Goal: Complete application form: Complete application form

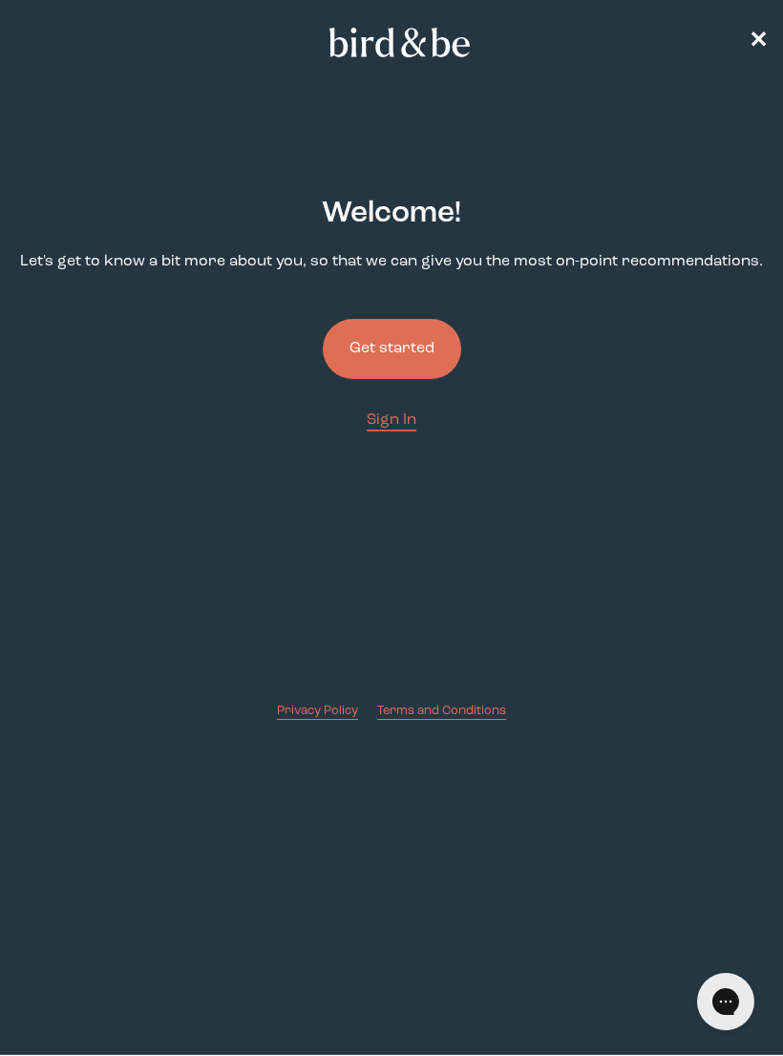
click at [448, 343] on button "Get started" at bounding box center [392, 349] width 138 height 60
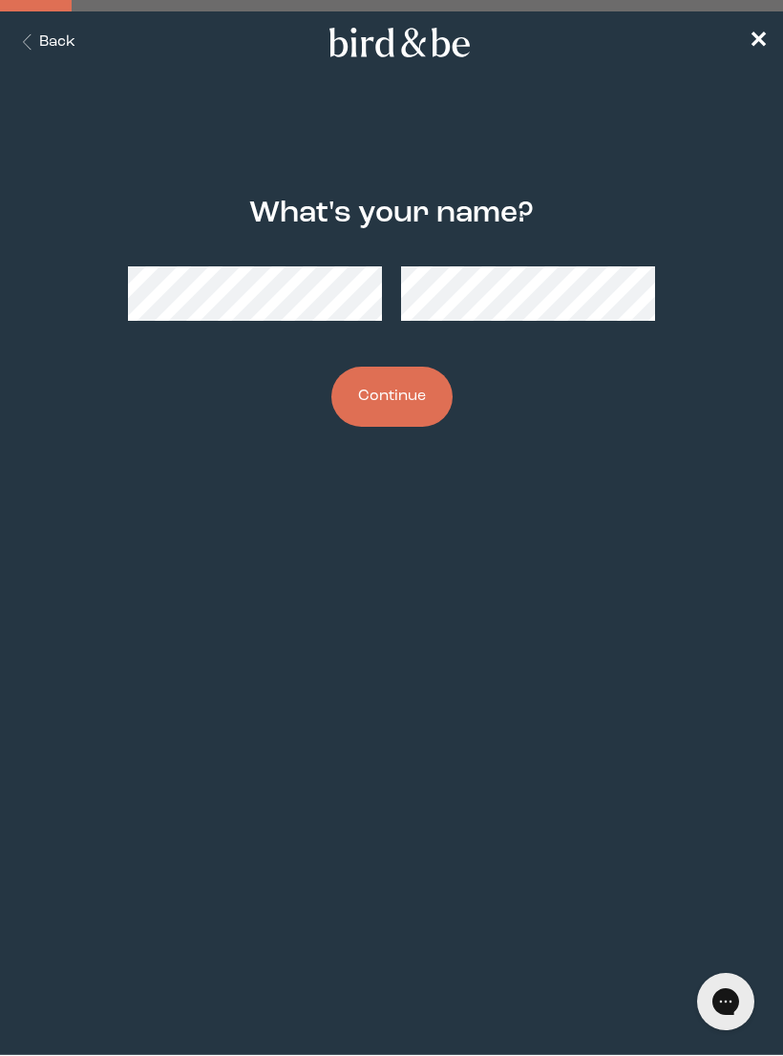
click at [431, 383] on button "Continue" at bounding box center [391, 397] width 121 height 60
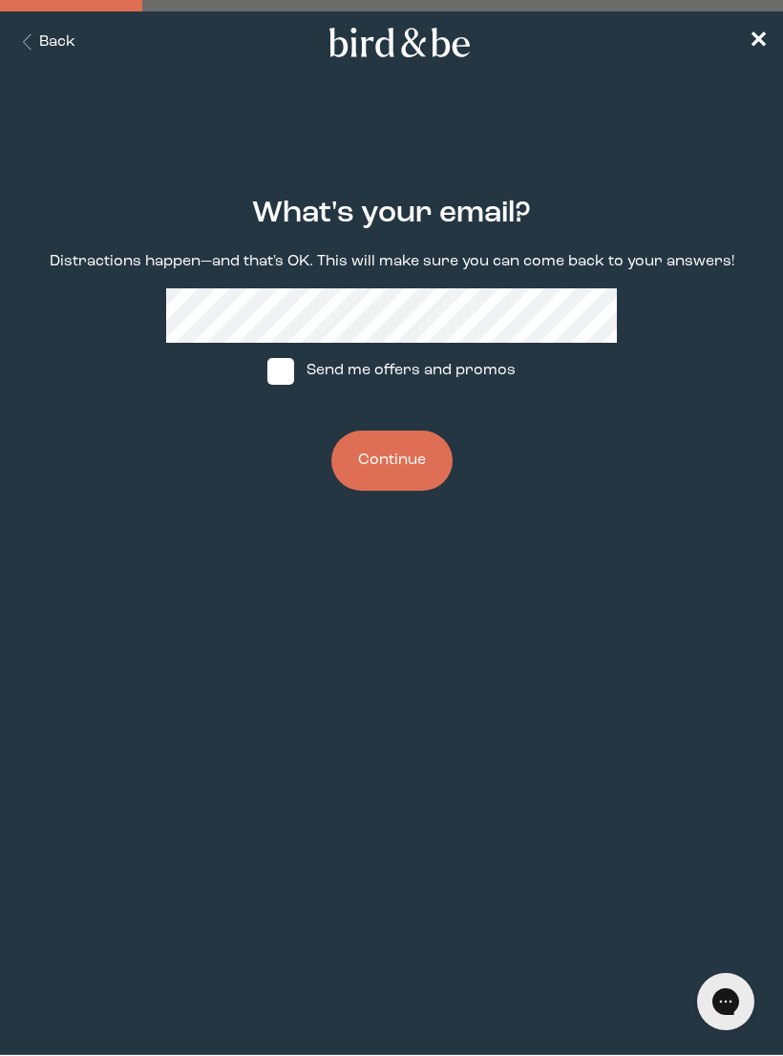
click at [424, 475] on button "Continue" at bounding box center [391, 460] width 121 height 60
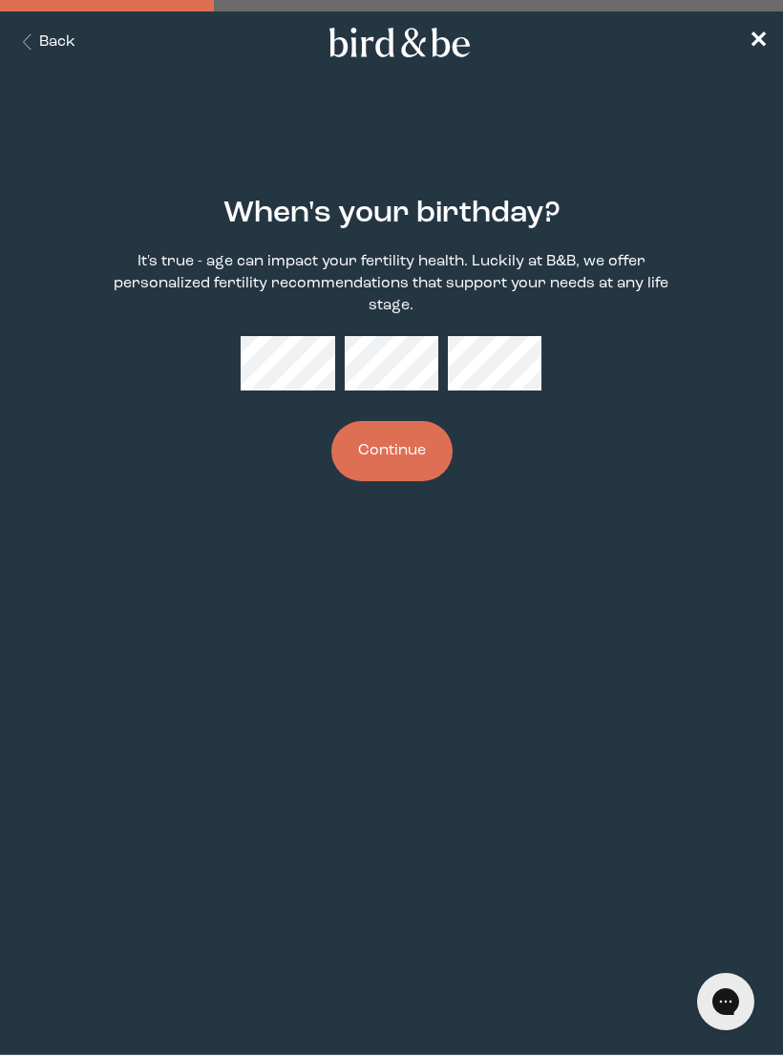
click at [389, 431] on button "Continue" at bounding box center [391, 451] width 121 height 60
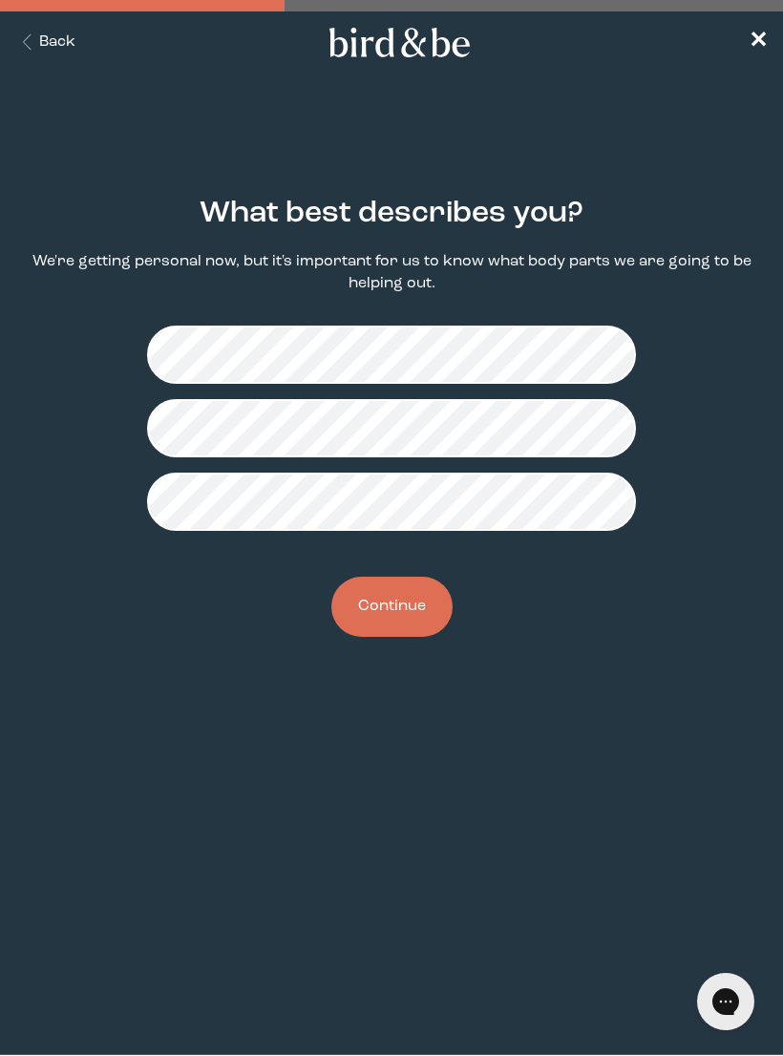
click at [432, 620] on button "Continue" at bounding box center [391, 606] width 121 height 60
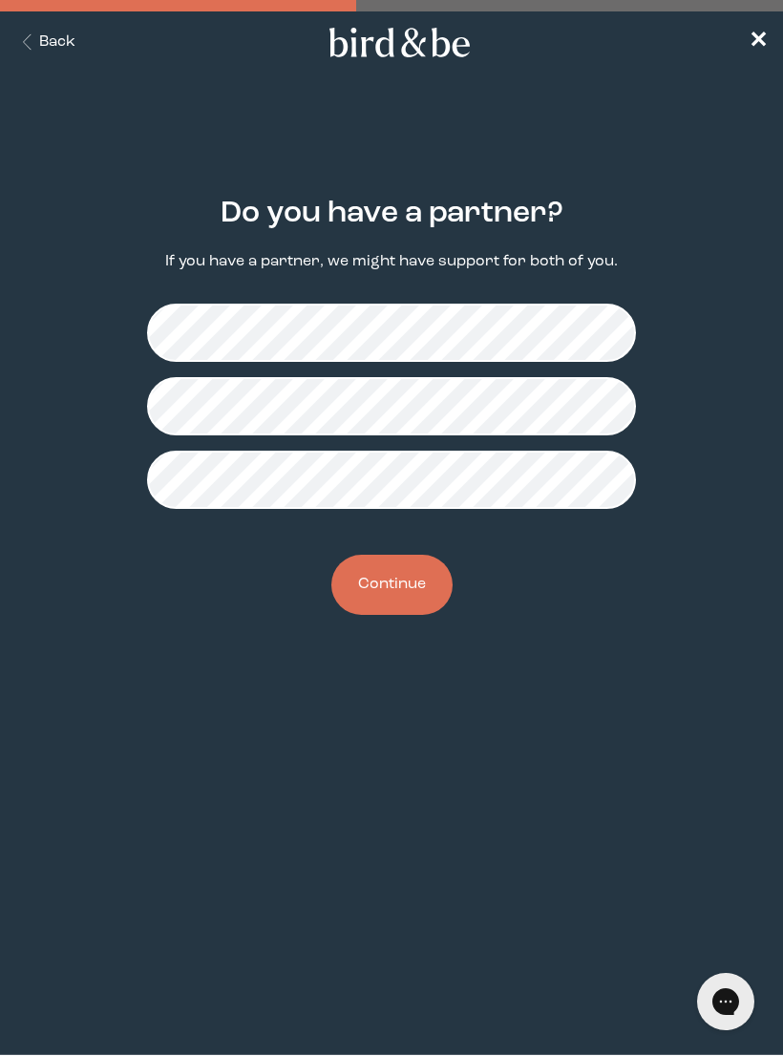
click at [427, 602] on button "Continue" at bounding box center [391, 585] width 121 height 60
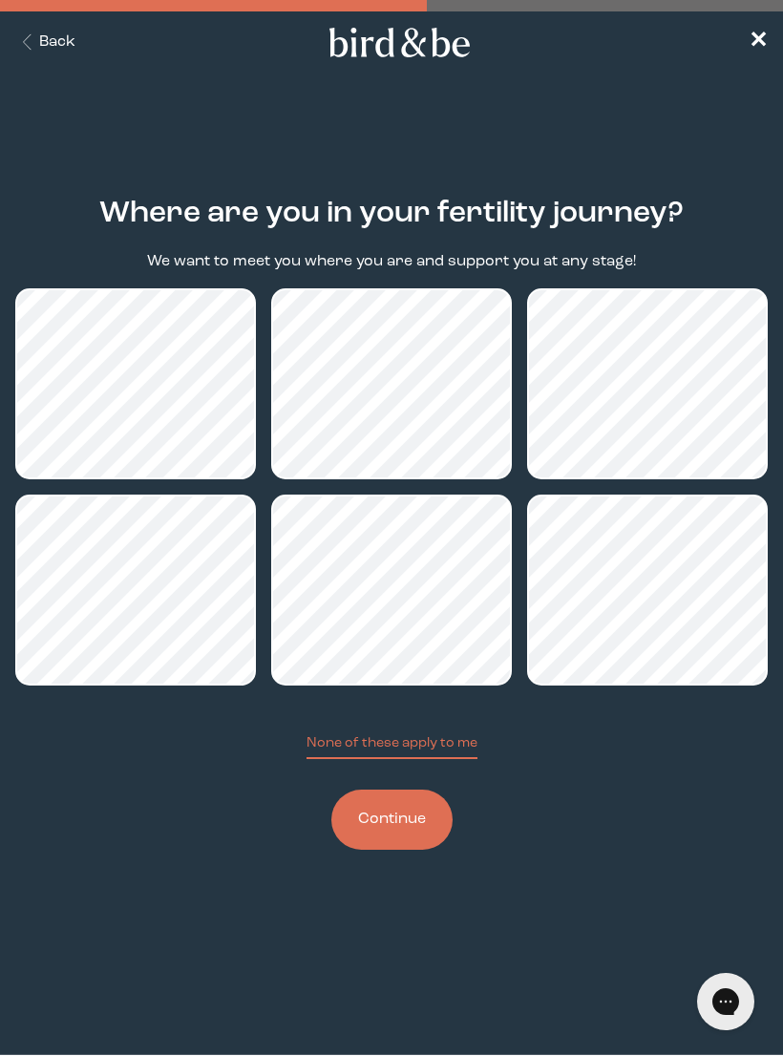
click at [402, 847] on button "Continue" at bounding box center [391, 819] width 121 height 60
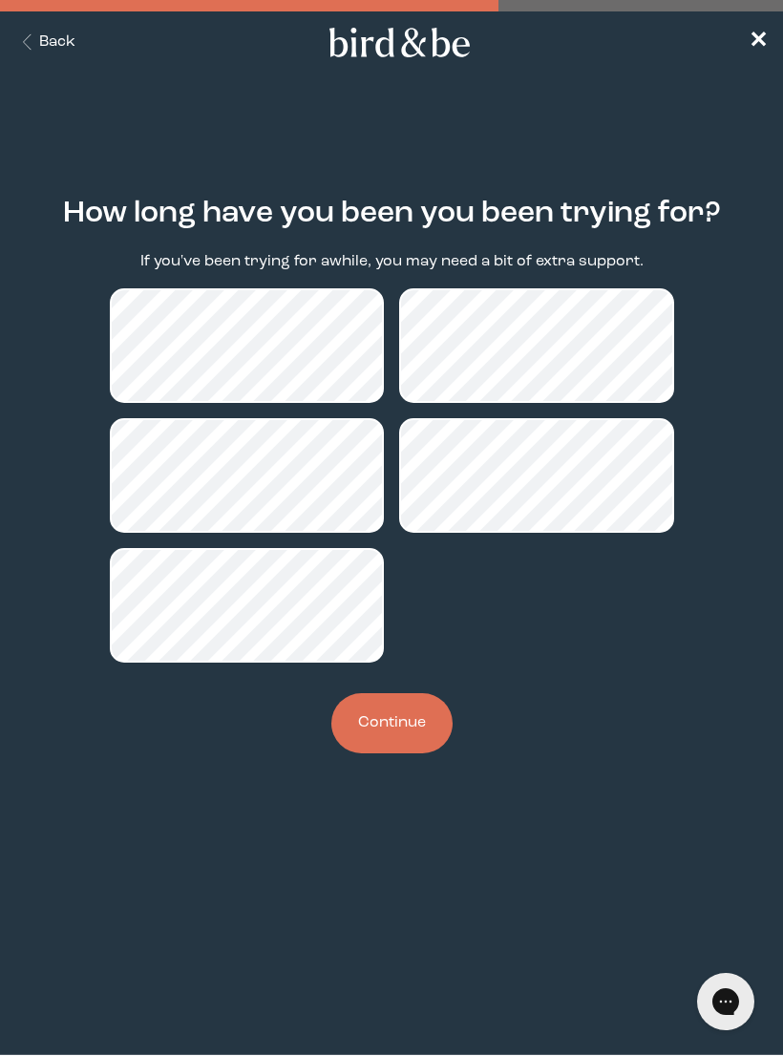
click at [407, 744] on button "Continue" at bounding box center [391, 723] width 121 height 60
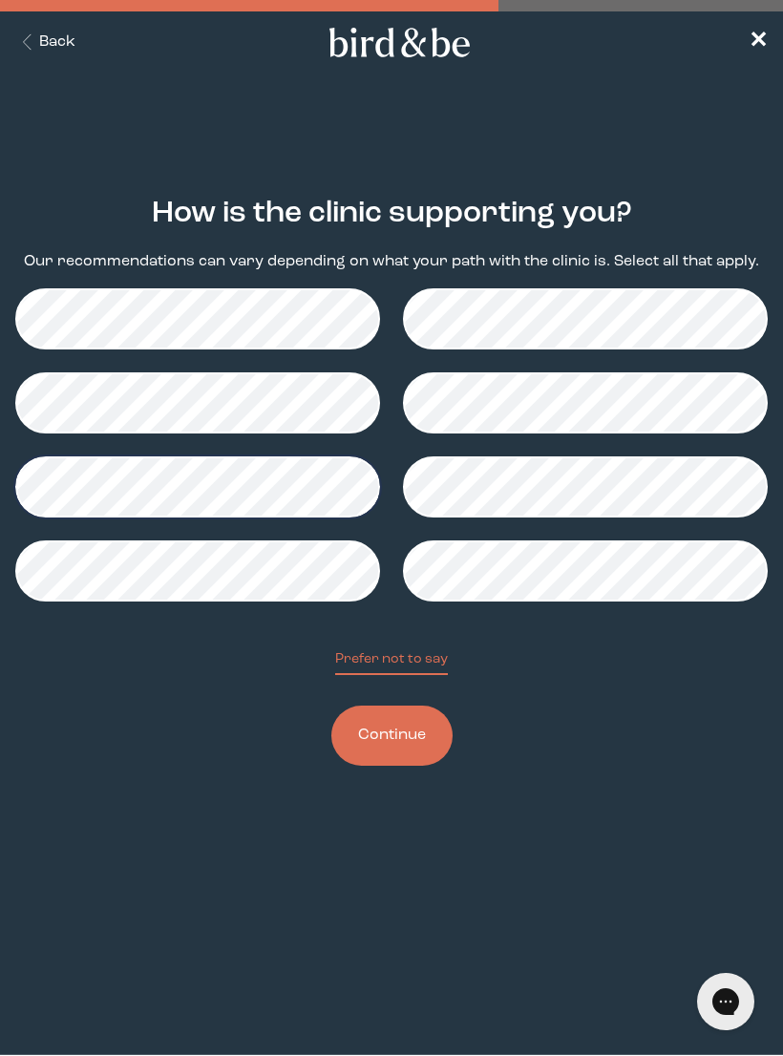
click at [407, 745] on button "Continue" at bounding box center [391, 735] width 121 height 60
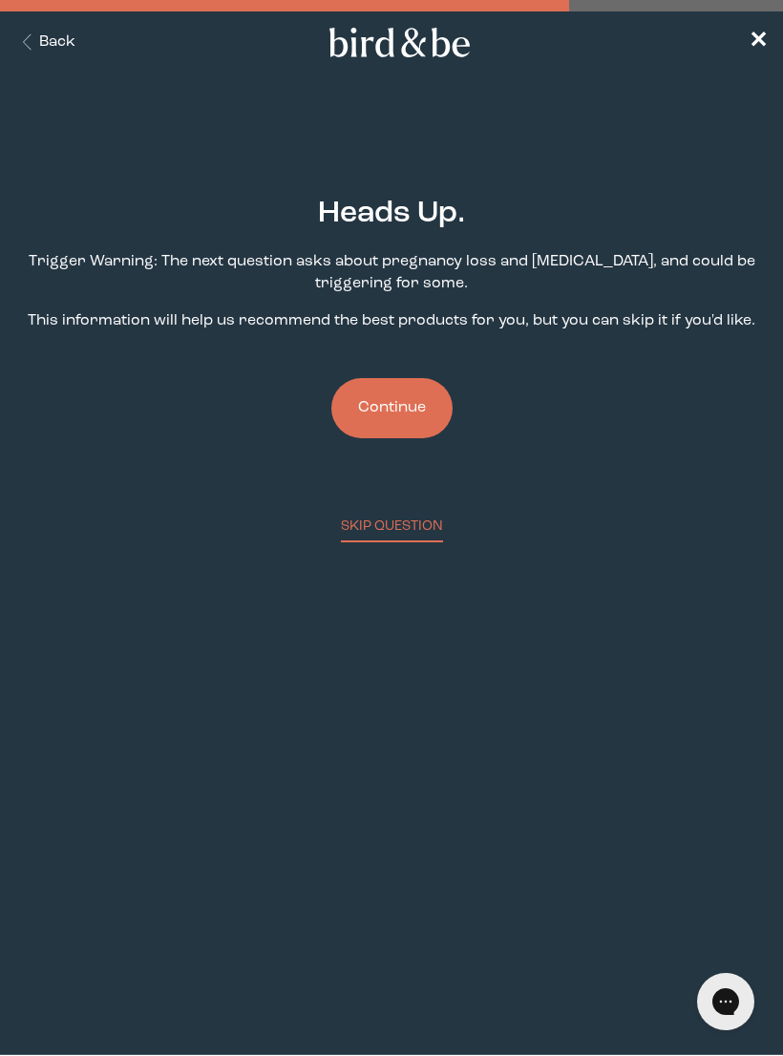
click at [416, 418] on button "Continue" at bounding box center [391, 408] width 121 height 60
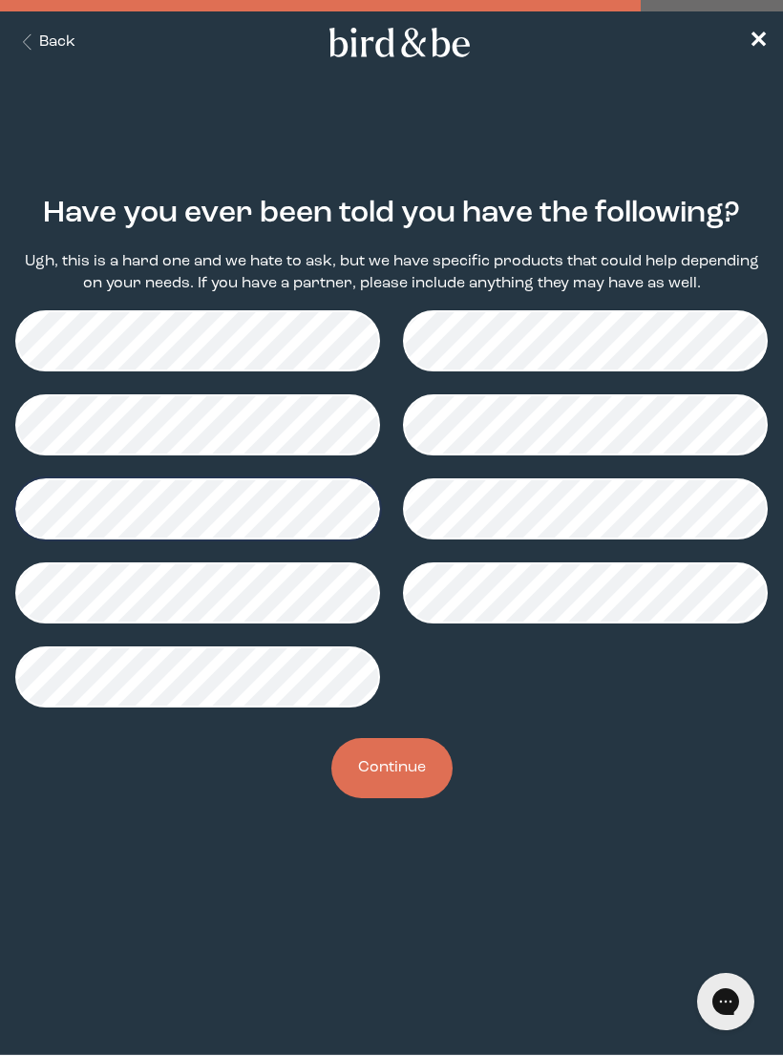
click at [414, 785] on button "Continue" at bounding box center [391, 768] width 121 height 60
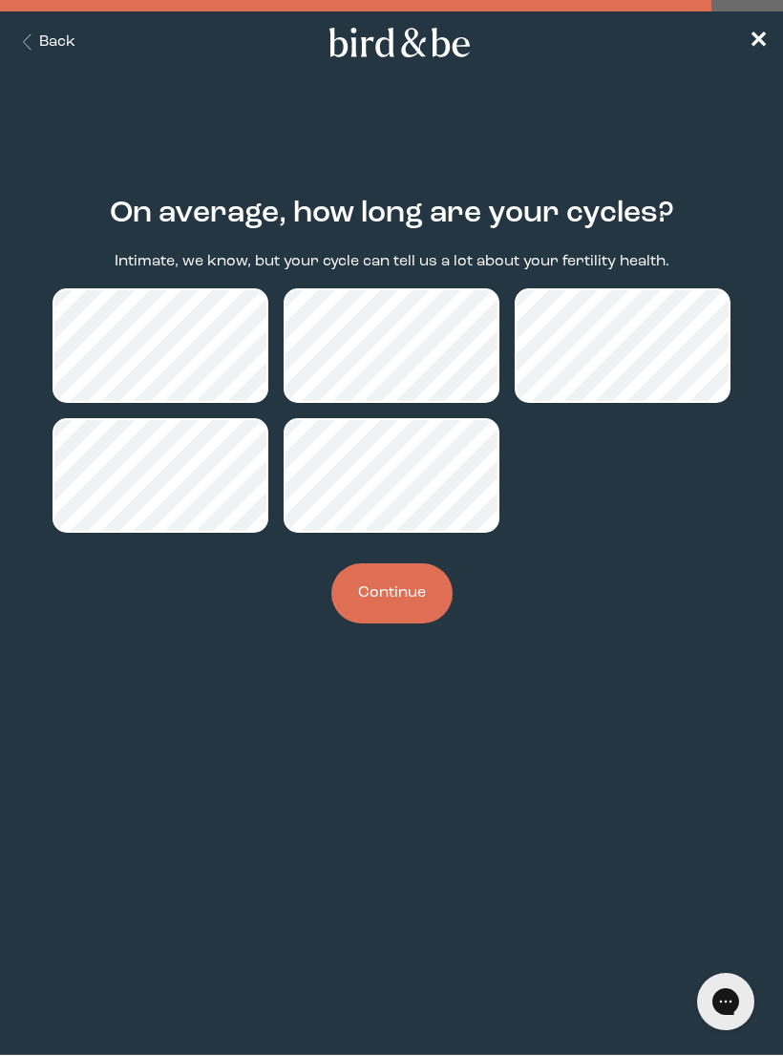
click at [412, 605] on button "Continue" at bounding box center [391, 593] width 121 height 60
click at [390, 639] on div "On average, how long are your cycles? Intimate, we know, but your cycle can tel…" at bounding box center [391, 410] width 752 height 488
click at [410, 594] on button "Continue" at bounding box center [391, 593] width 121 height 60
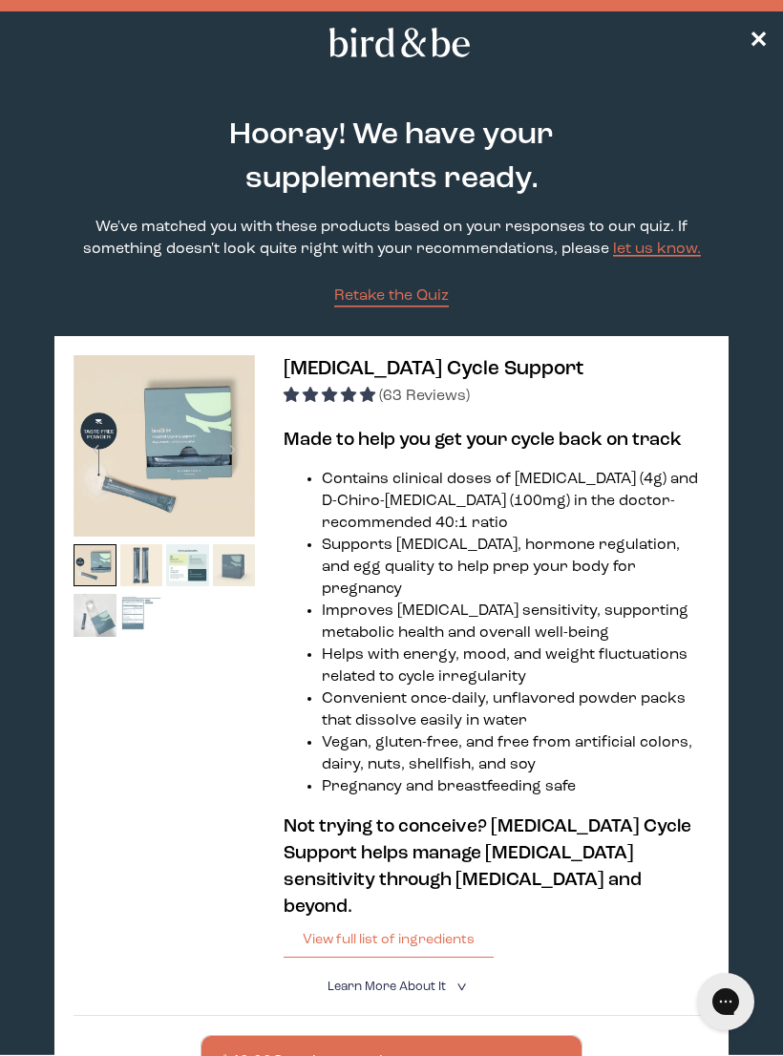
click at [762, 32] on nav "✕" at bounding box center [391, 41] width 783 height 61
click at [752, 55] on nav "✕" at bounding box center [391, 41] width 783 height 61
click at [752, 53] on span "✕" at bounding box center [757, 42] width 19 height 23
click at [739, 43] on nav "✕" at bounding box center [391, 41] width 783 height 61
